Goal: Navigation & Orientation: Find specific page/section

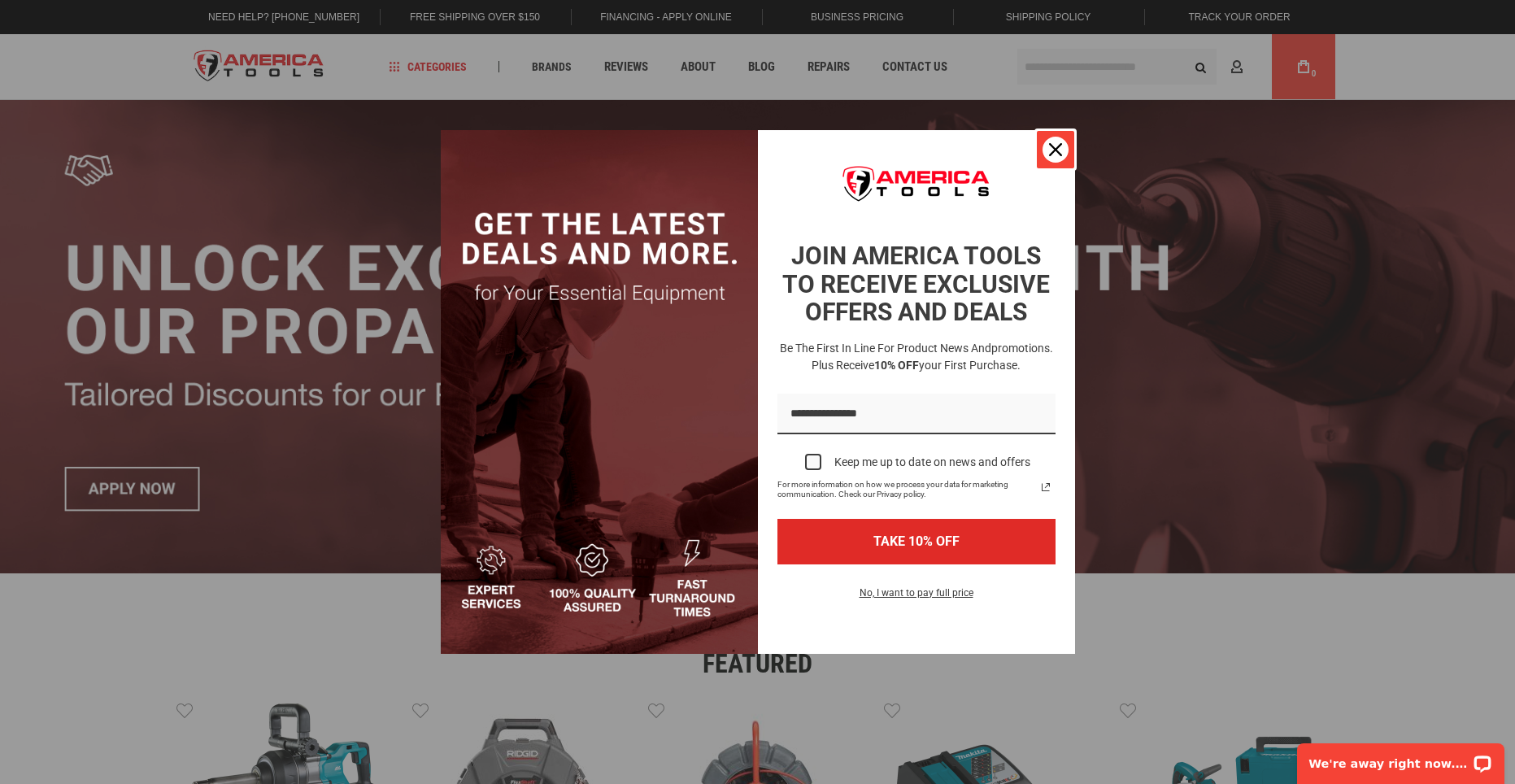
click at [1049, 152] on icon "close icon" at bounding box center [1055, 149] width 13 height 13
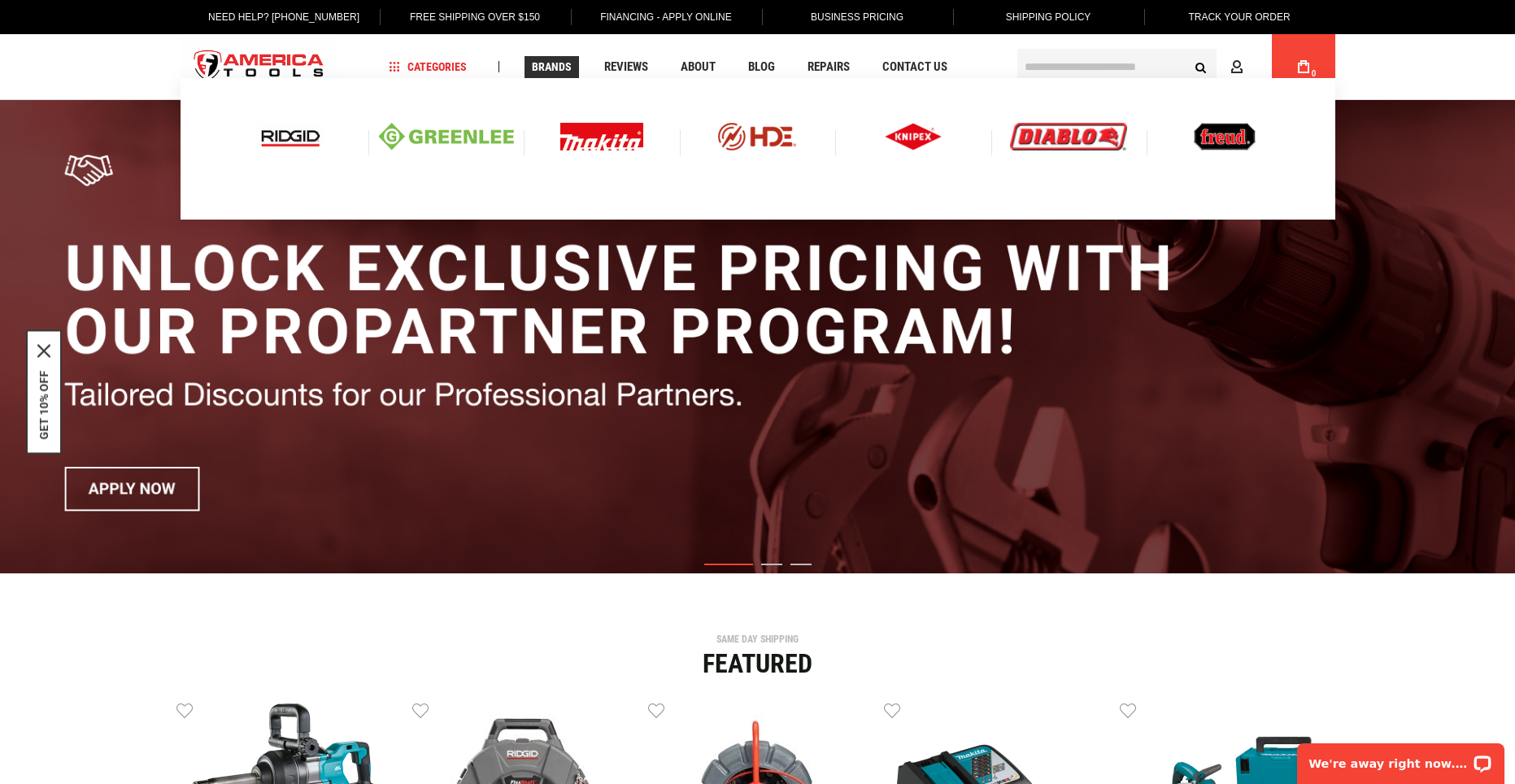
click at [556, 58] on link "Brands" at bounding box center [552, 67] width 55 height 22
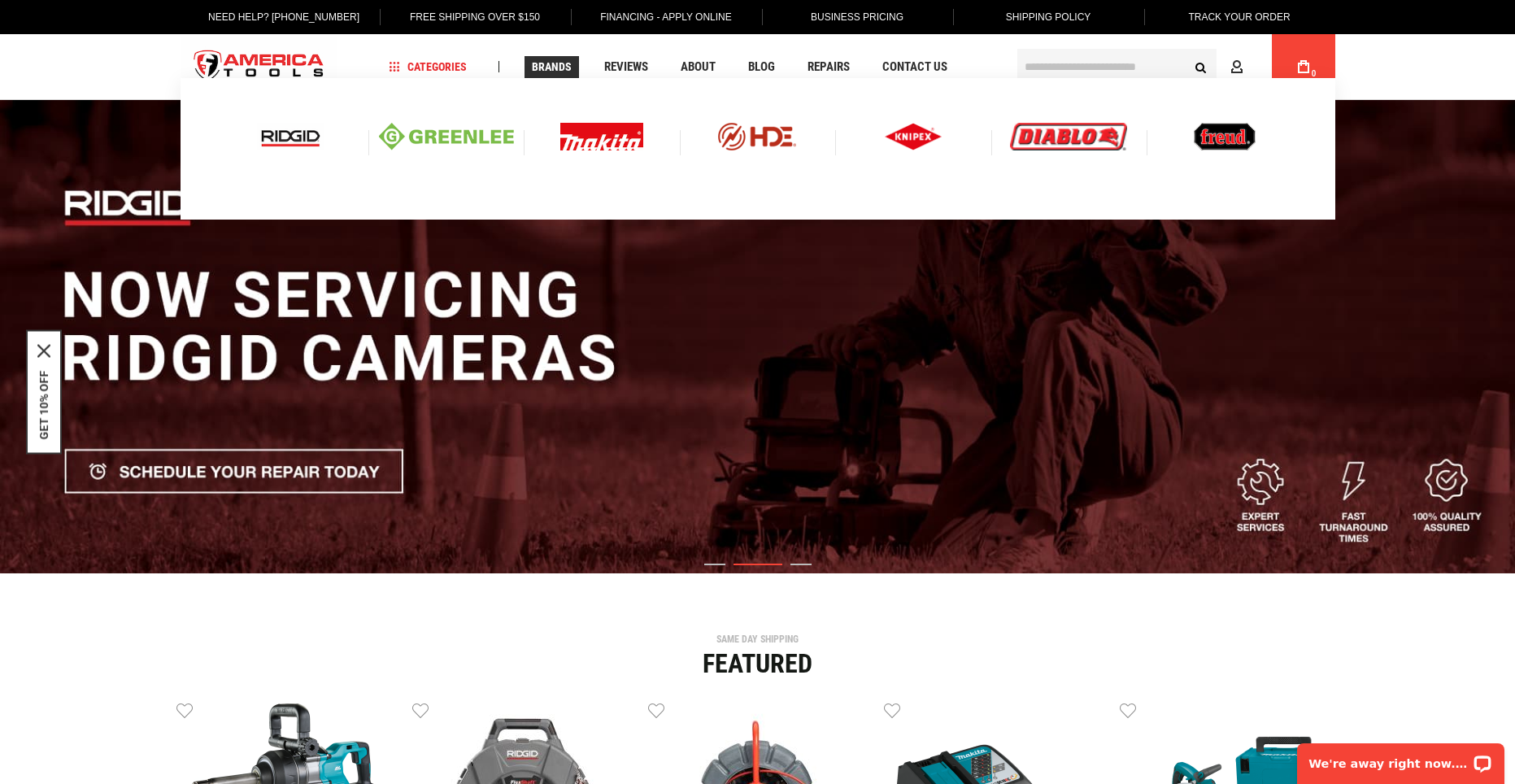
click at [553, 62] on span "Brands" at bounding box center [551, 66] width 40 height 11
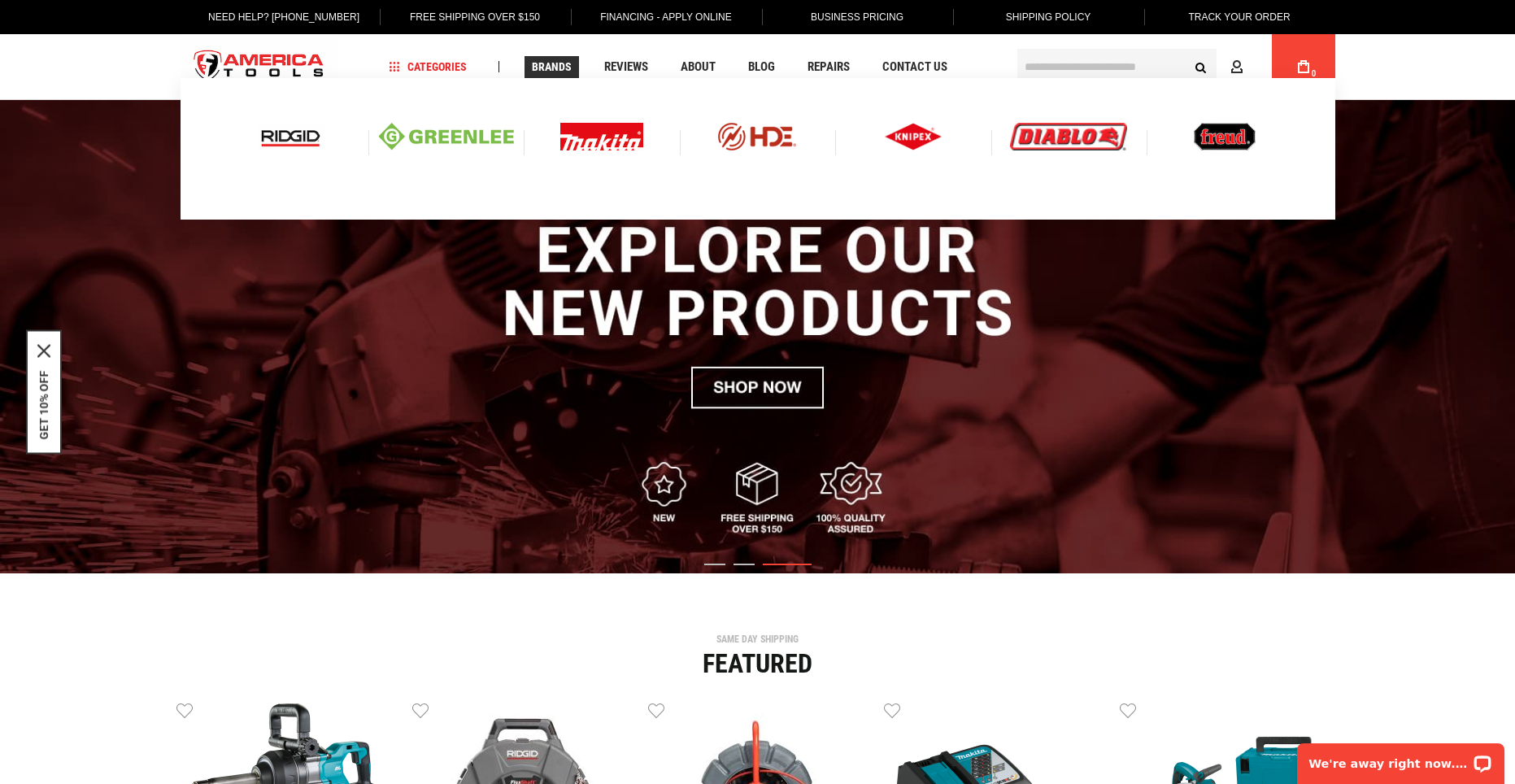
click at [602, 140] on img at bounding box center [601, 136] width 83 height 27
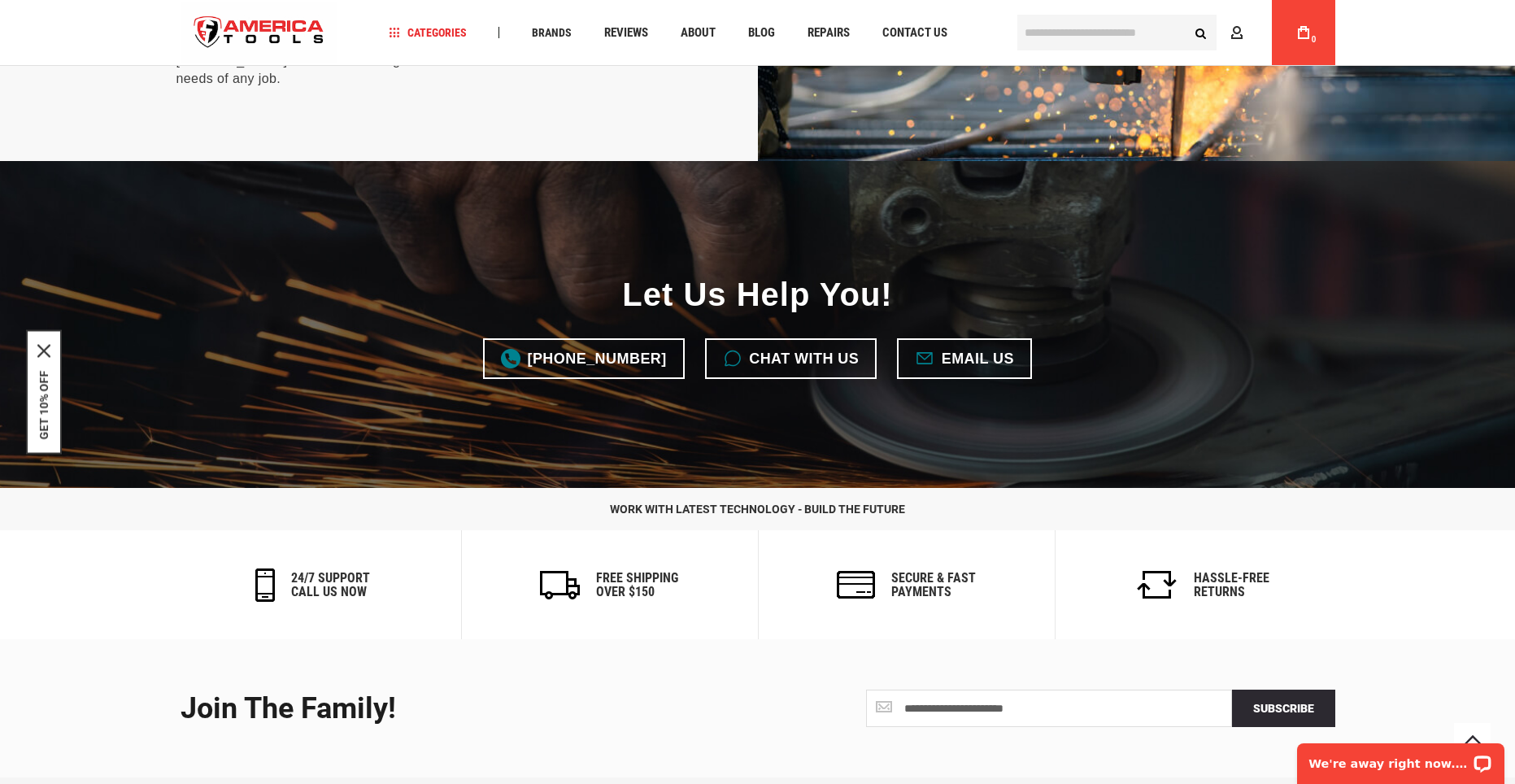
scroll to position [4246, 0]
